Goal: Find specific page/section: Find specific page/section

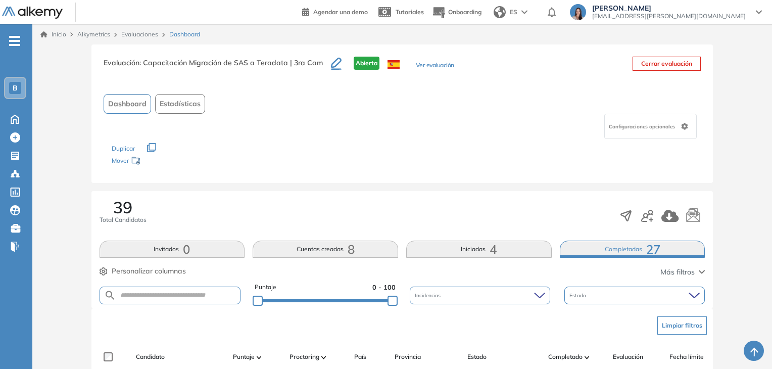
scroll to position [990, 0]
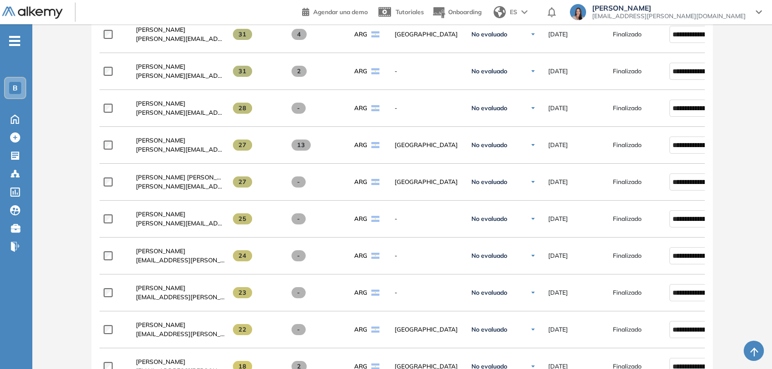
drag, startPoint x: 0, startPoint y: 0, endPoint x: 20, endPoint y: 90, distance: 92.2
click at [20, 90] on div "B" at bounding box center [15, 88] width 12 height 12
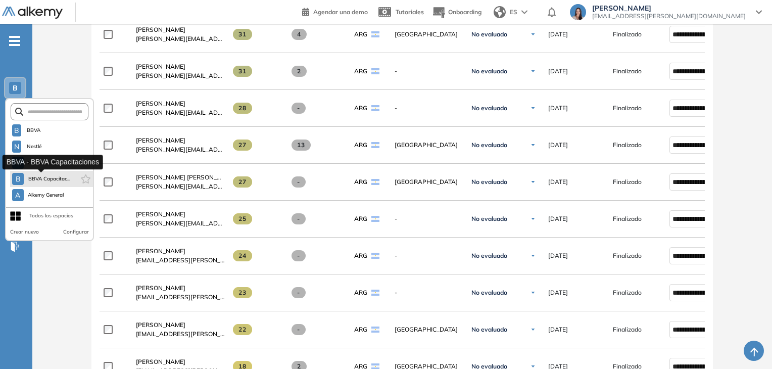
click at [67, 178] on span "BBVA Capacitac..." at bounding box center [49, 179] width 42 height 8
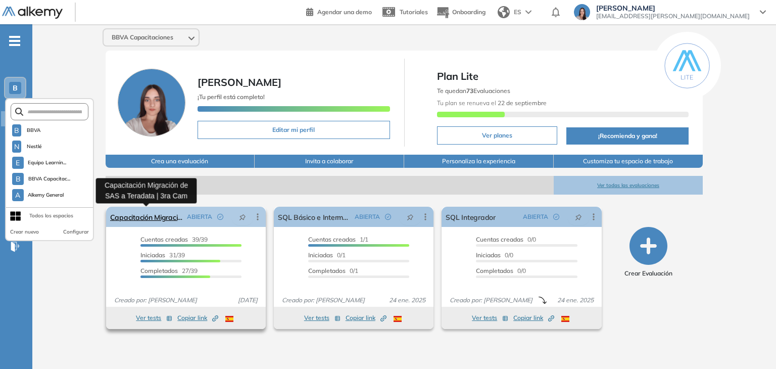
click at [165, 210] on link "Capacitación Migración de SAS a Teradata | 3ra Cam" at bounding box center [146, 217] width 73 height 20
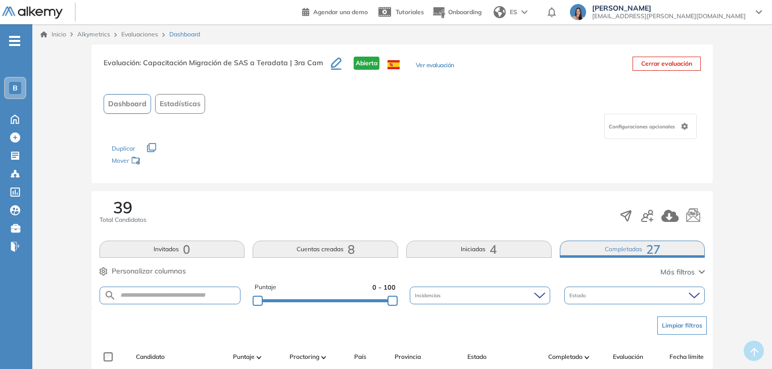
scroll to position [152, 0]
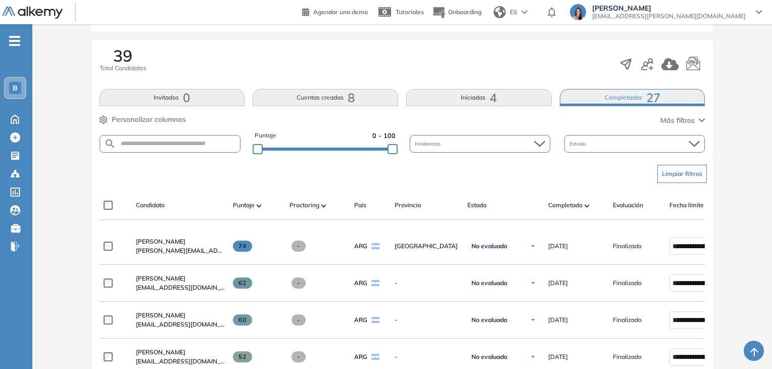
click at [11, 91] on div "B" at bounding box center [15, 88] width 12 height 12
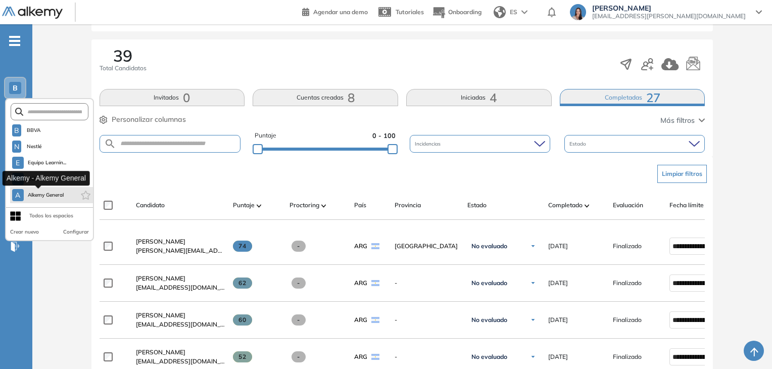
click at [60, 191] on span "Alkemy General" at bounding box center [46, 195] width 36 height 8
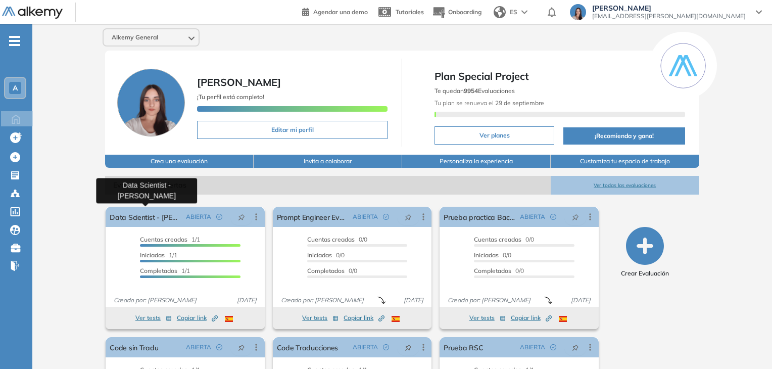
scroll to position [102, 0]
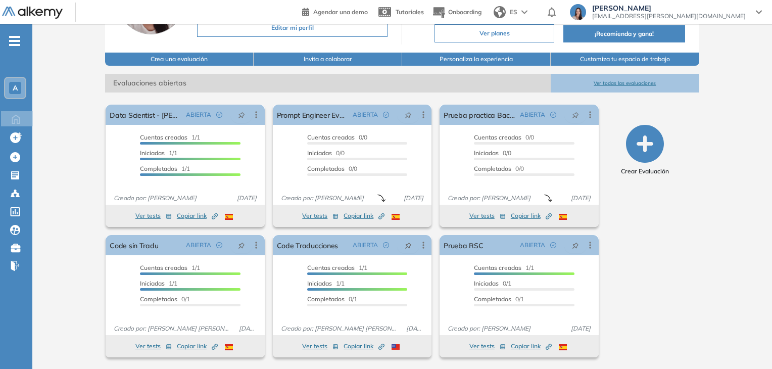
click at [612, 81] on button "Ver todas las evaluaciones" at bounding box center [625, 83] width 149 height 19
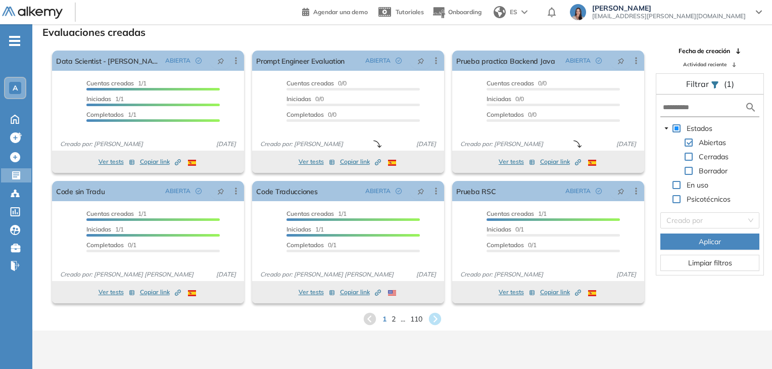
click at [433, 323] on icon at bounding box center [435, 319] width 12 height 12
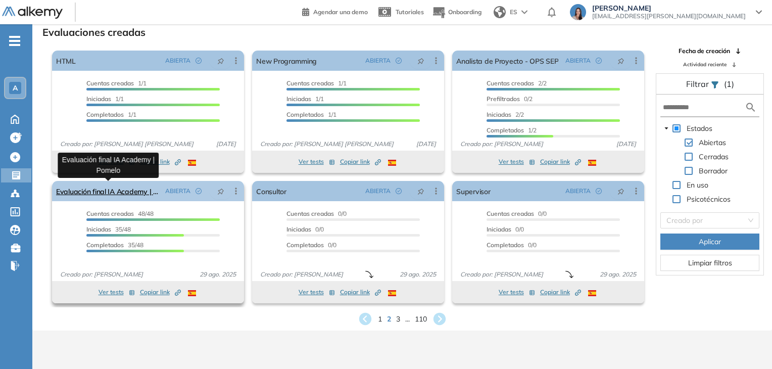
click at [112, 192] on link "Evaluación final IA Academy | Pomelo" at bounding box center [108, 191] width 105 height 20
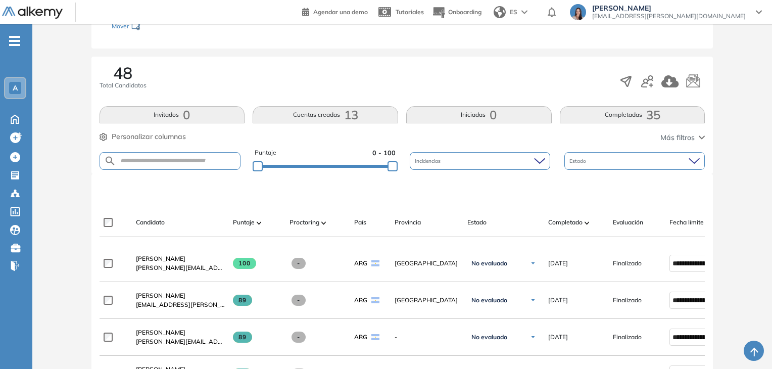
click at [643, 114] on button "Completadas 35" at bounding box center [633, 114] width 146 height 17
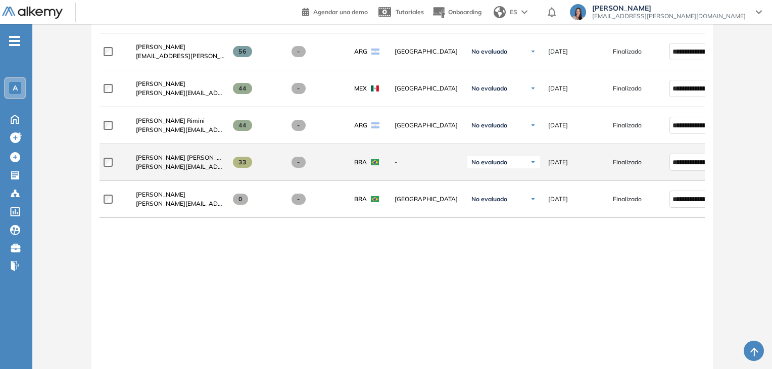
scroll to position [1318, 0]
